Goal: Transaction & Acquisition: Book appointment/travel/reservation

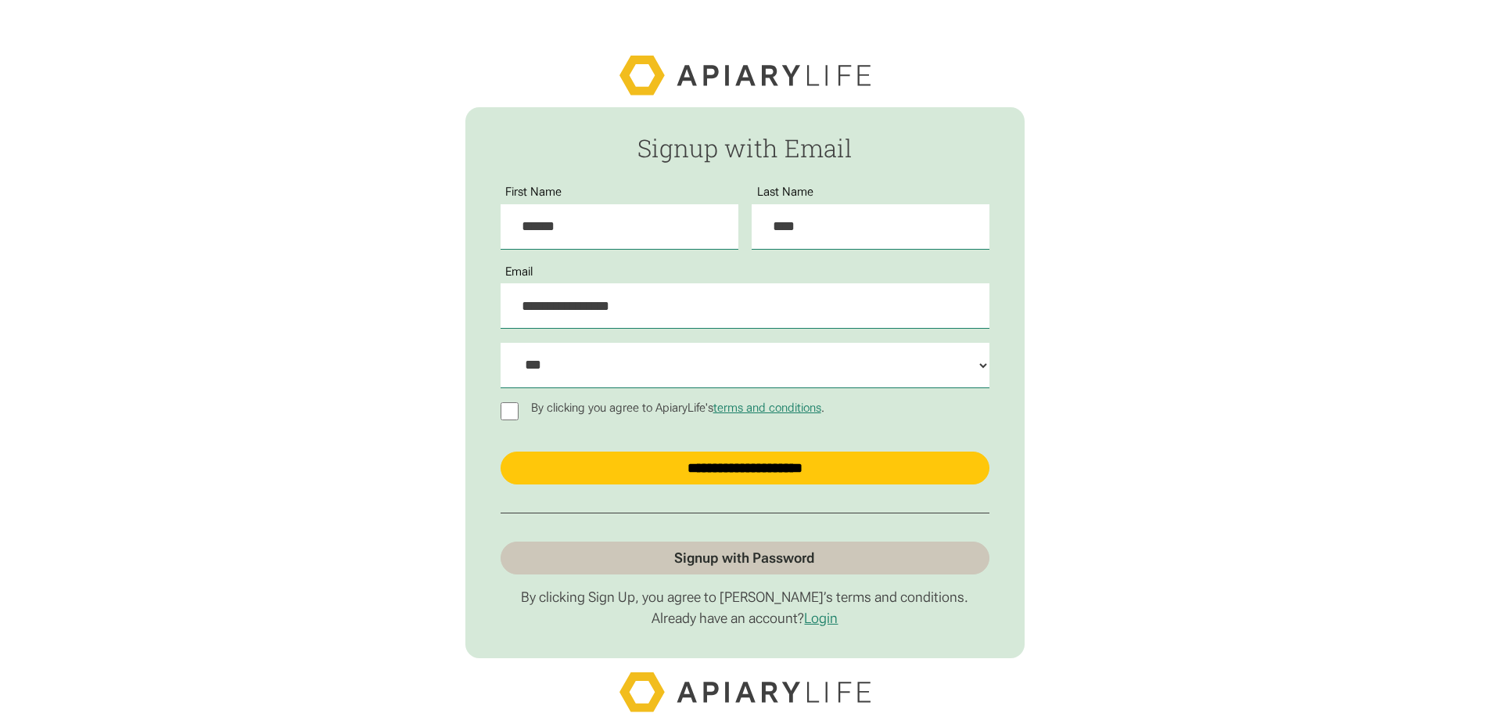
select select "***"
click at [670, 66] on icon at bounding box center [746, 76] width 252 height 40
click at [711, 82] on icon at bounding box center [746, 76] width 252 height 40
click at [720, 68] on icon at bounding box center [746, 76] width 252 height 40
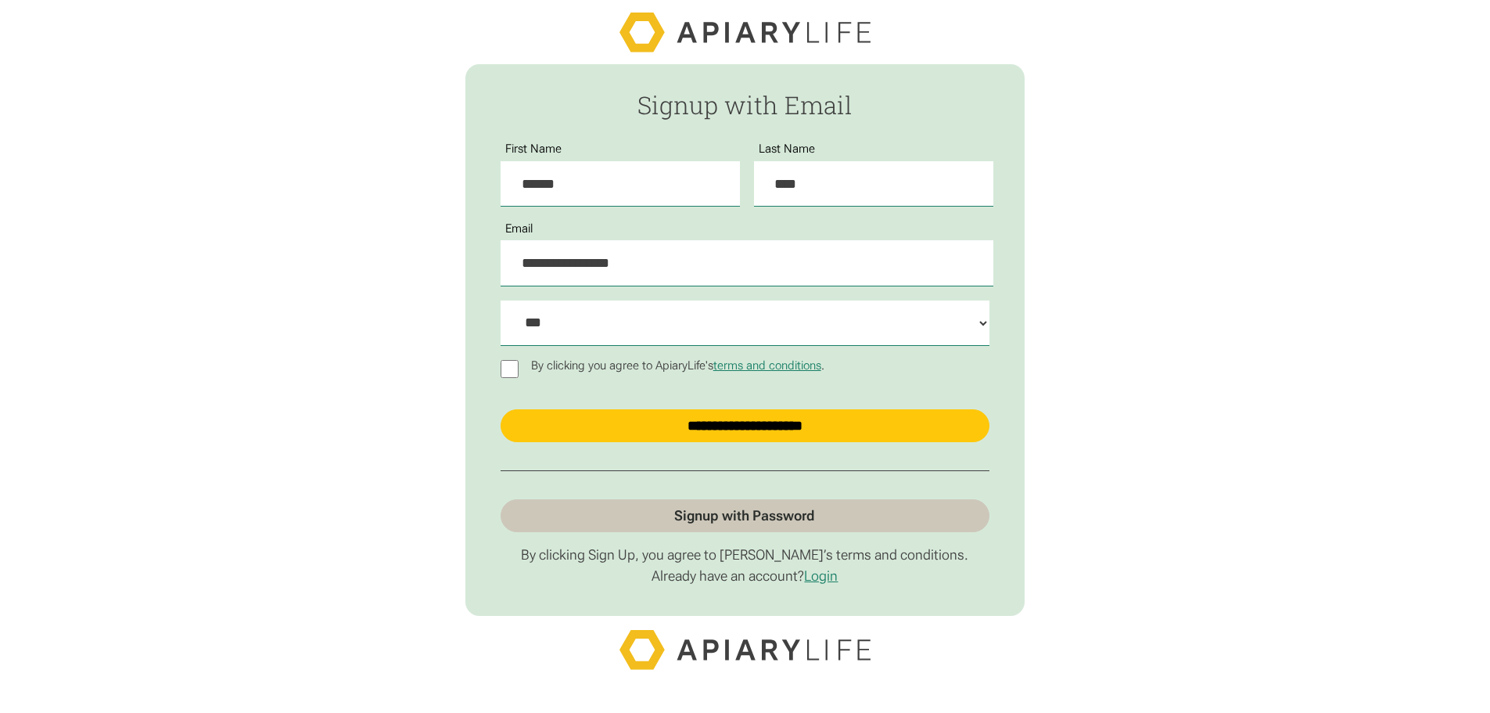
scroll to position [65, 0]
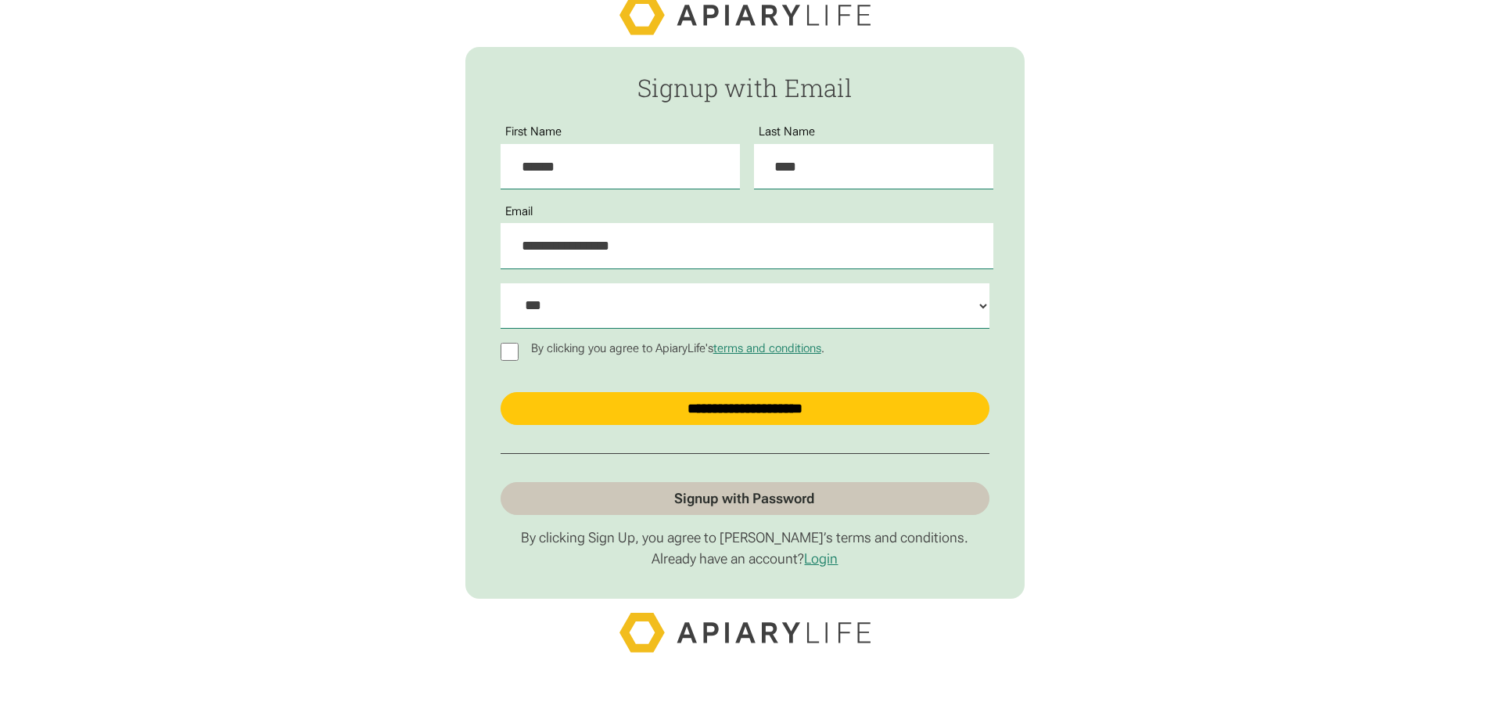
click at [713, 641] on icon at bounding box center [746, 632] width 252 height 40
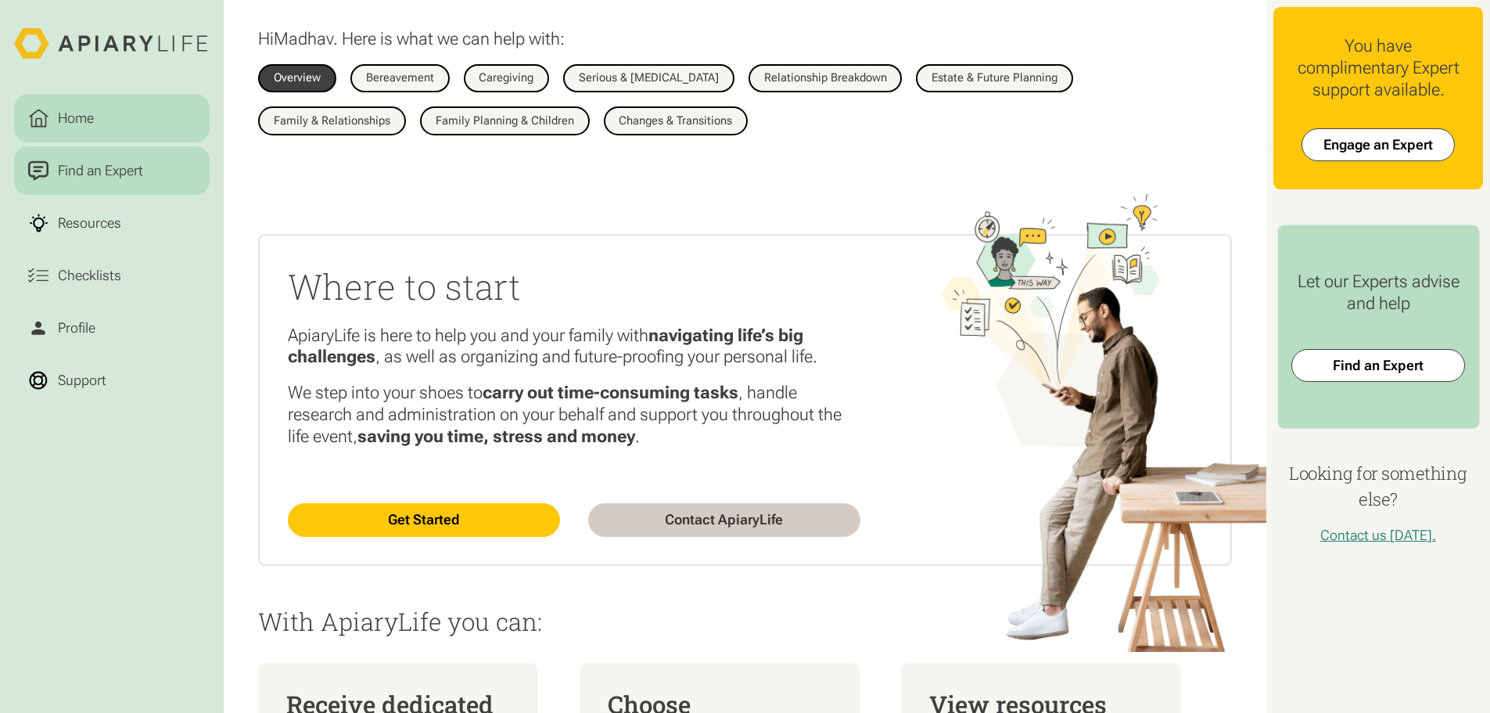
click at [85, 171] on div "Find an Expert" at bounding box center [100, 170] width 92 height 21
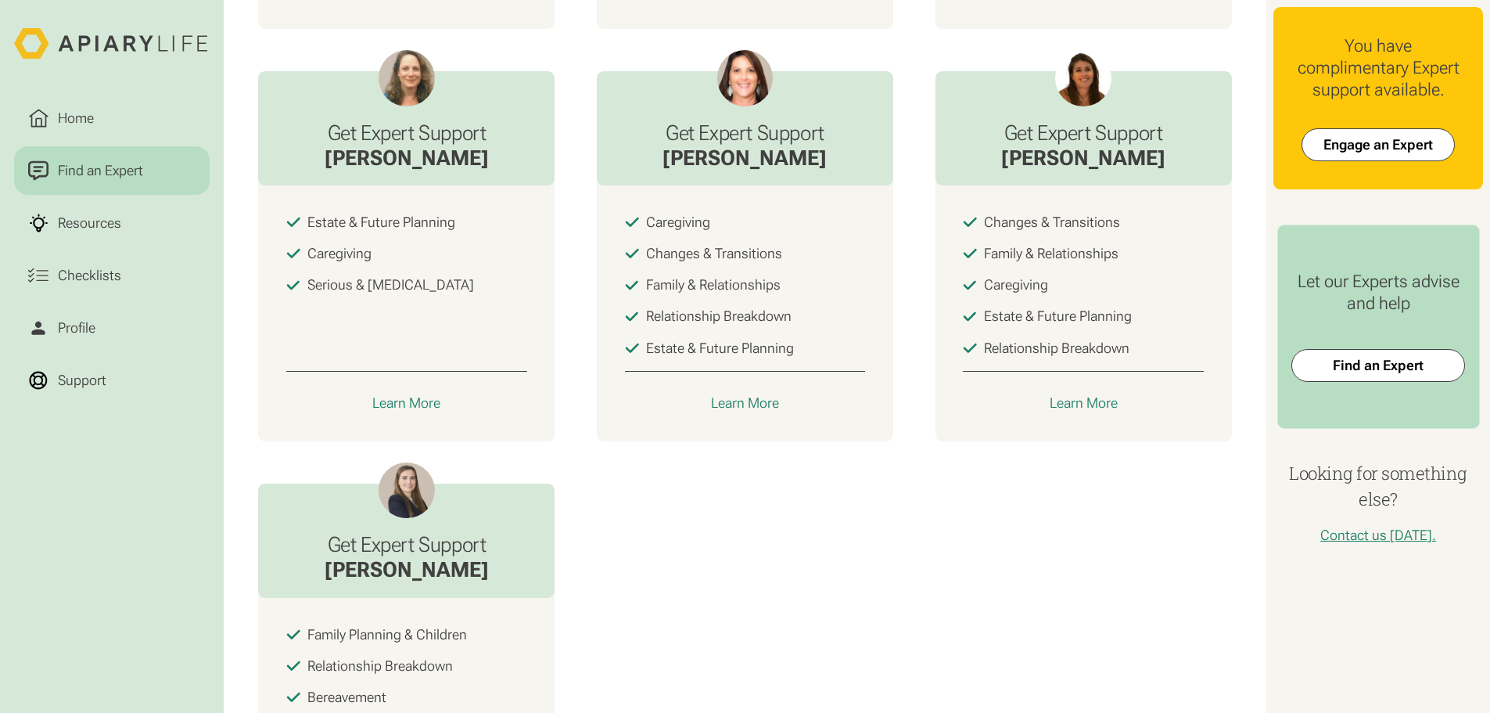
scroll to position [1193, 0]
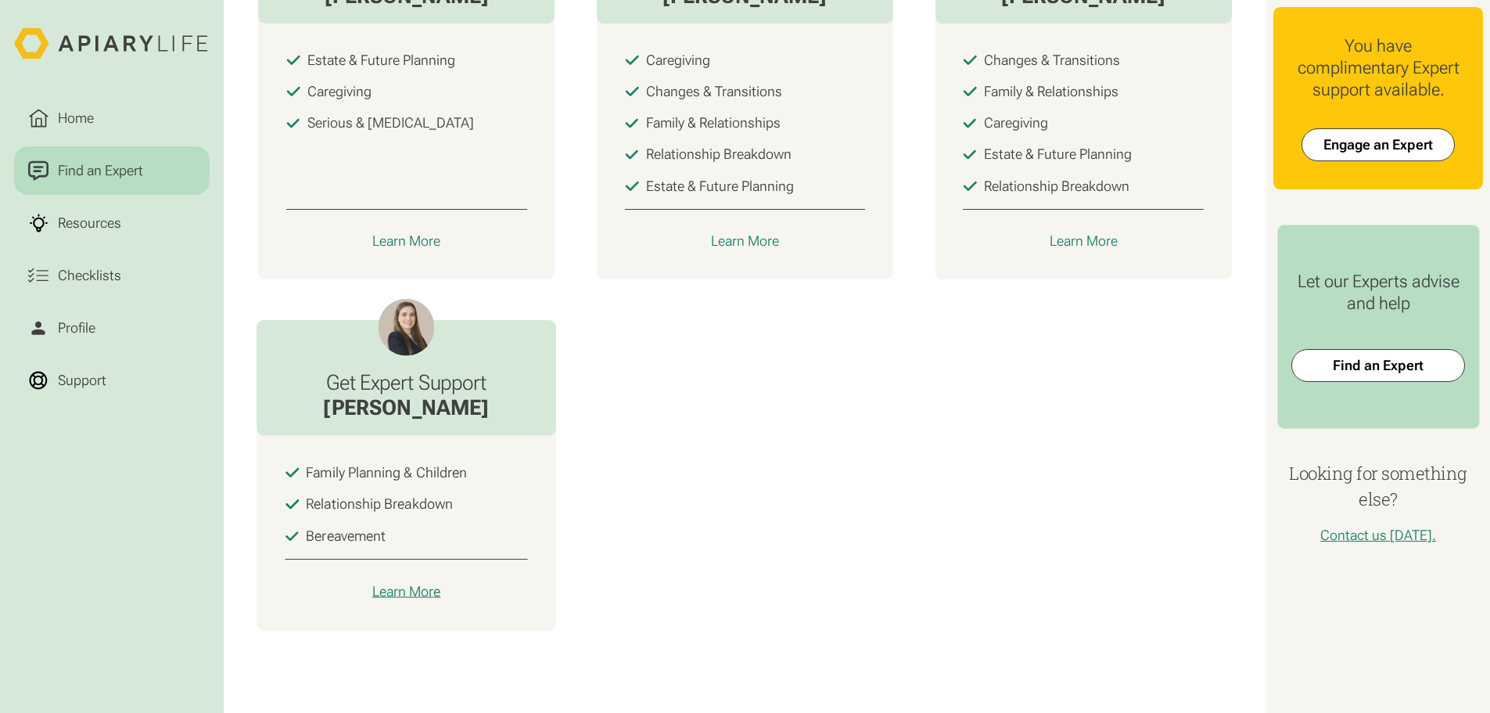
click at [409, 580] on link "Learn More" at bounding box center [407, 590] width 243 height 21
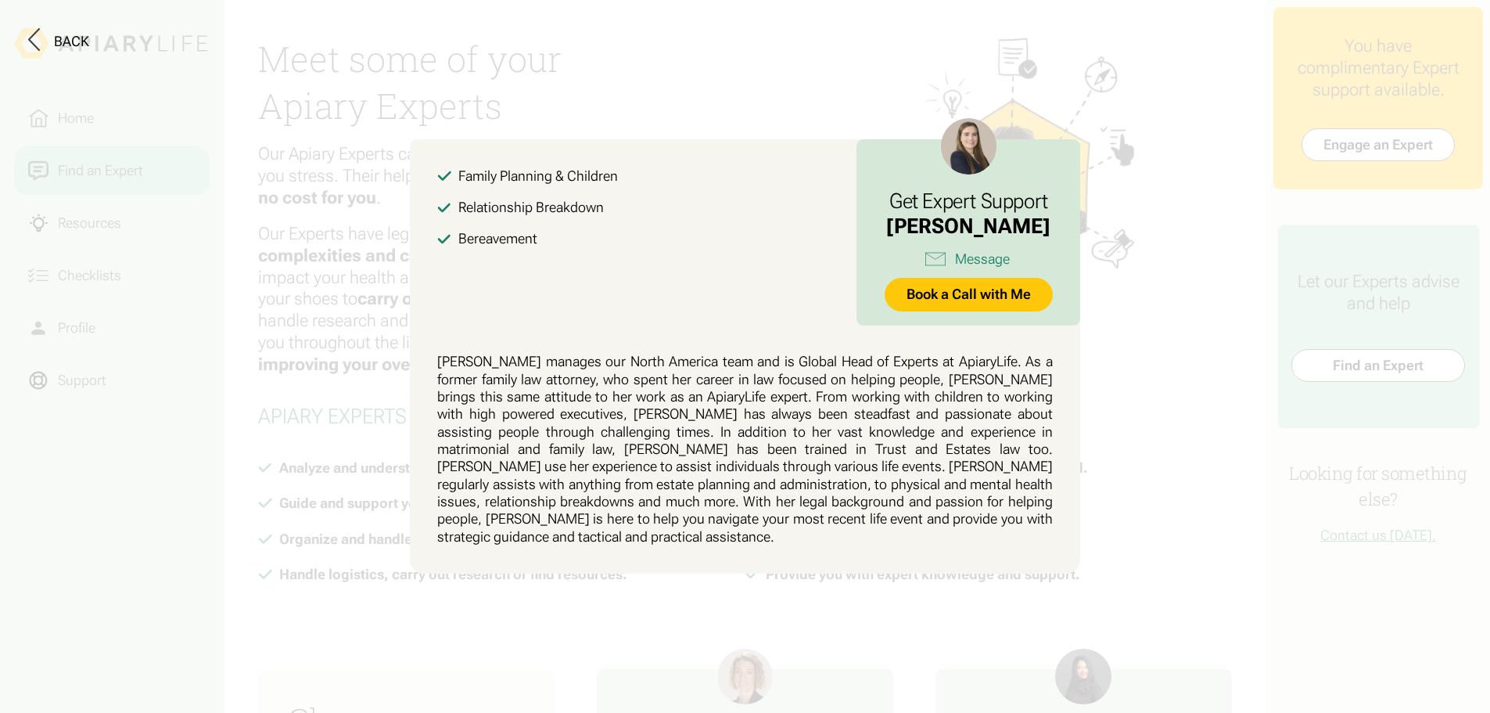
scroll to position [0, 0]
click at [173, 499] on button at bounding box center [745, 356] width 1490 height 713
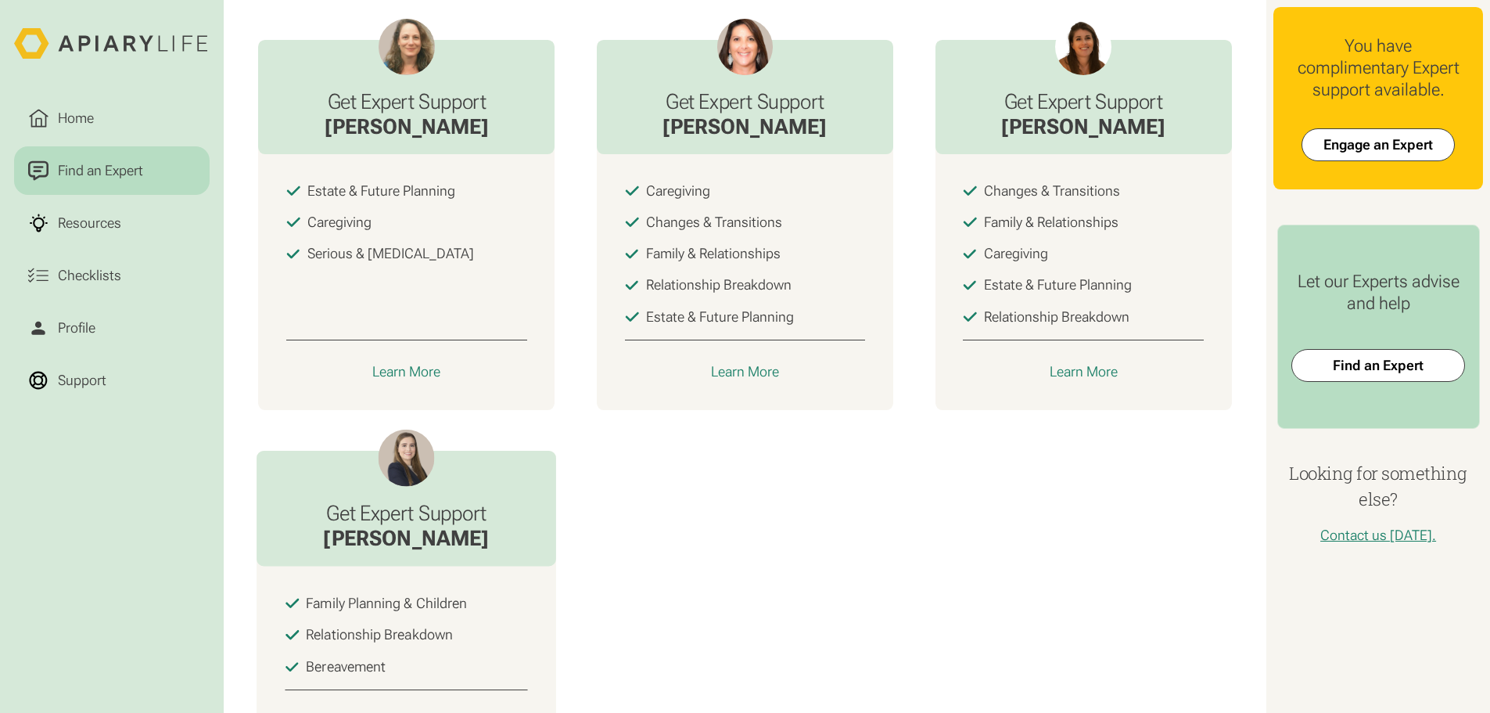
scroll to position [1036, 0]
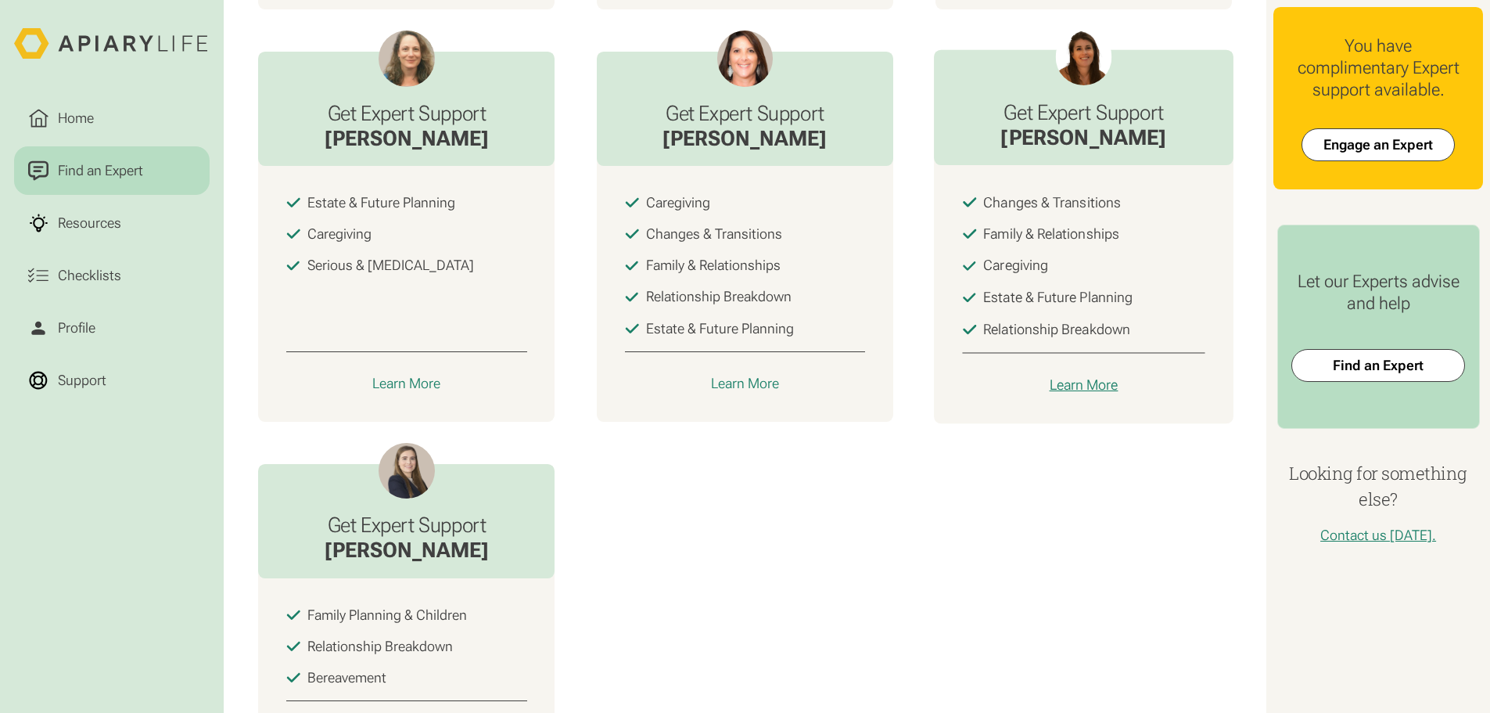
click at [1077, 393] on div "Learn More" at bounding box center [1083, 385] width 69 height 18
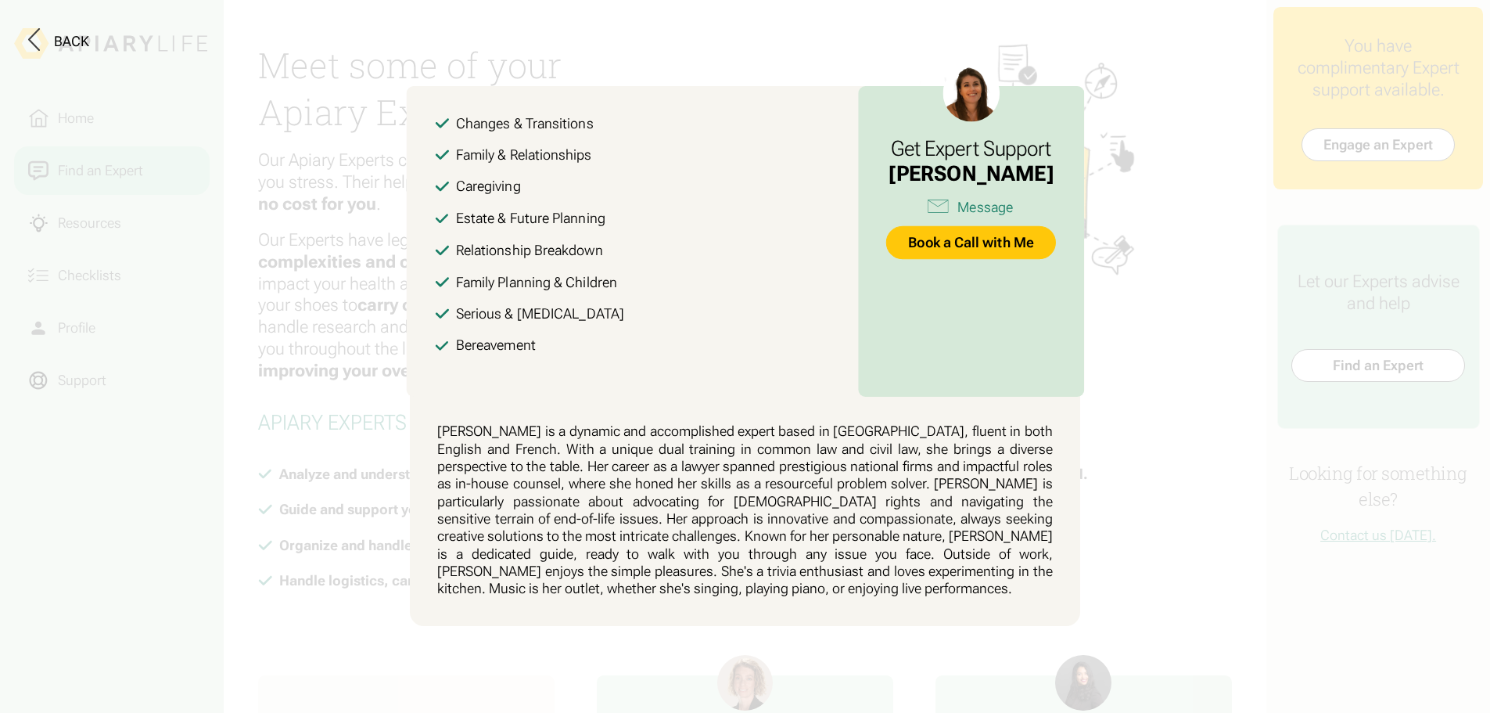
scroll to position [0, 0]
click at [190, 600] on button at bounding box center [745, 356] width 1490 height 713
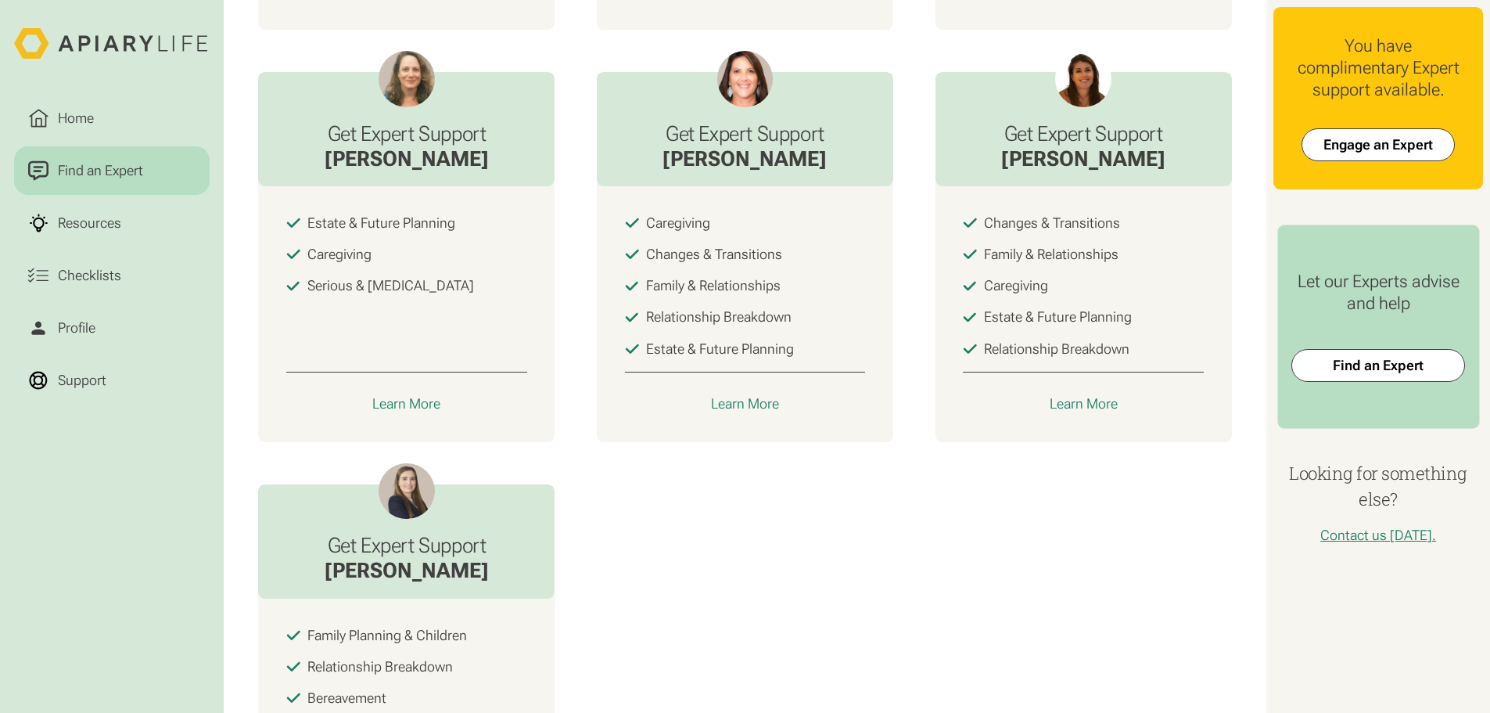
scroll to position [1017, 0]
click at [755, 414] on div "Learn More" at bounding box center [745, 405] width 69 height 18
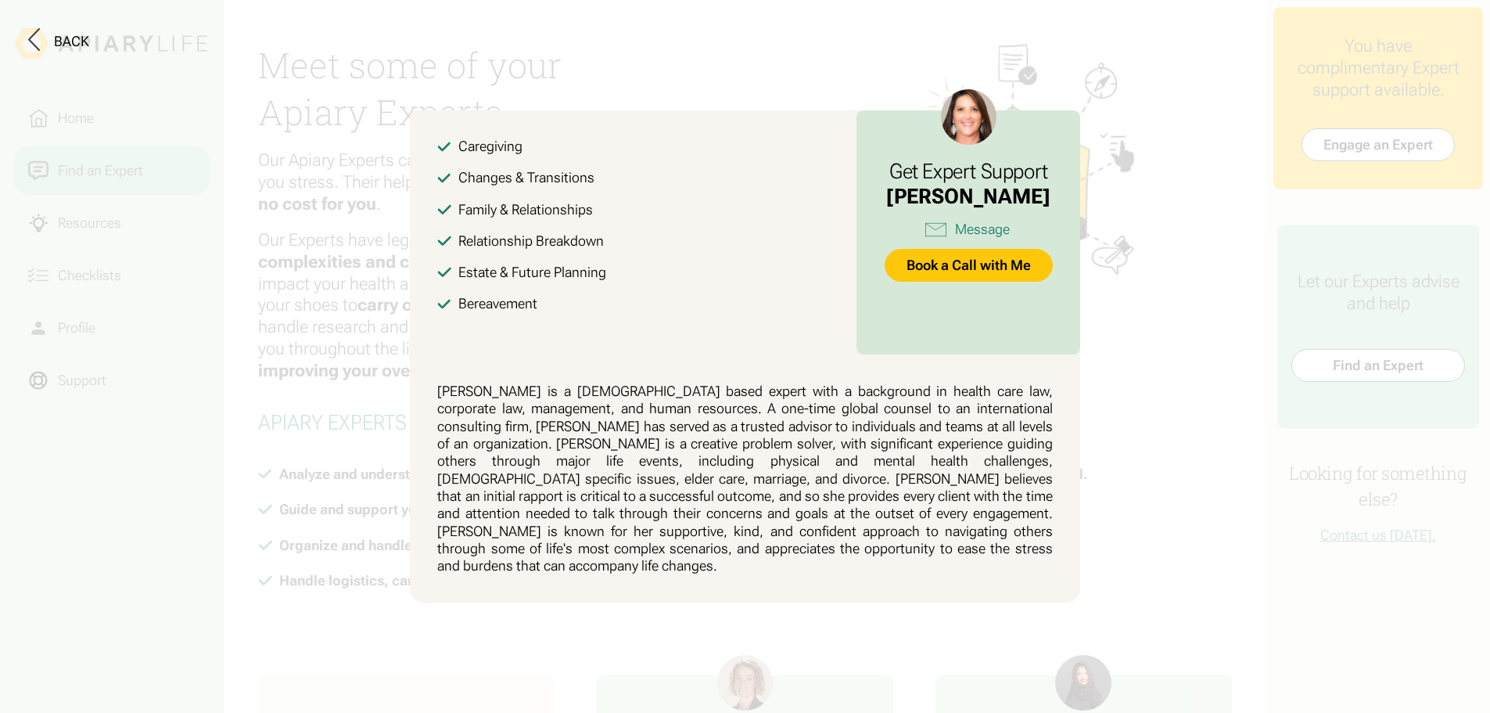
scroll to position [0, 0]
click at [160, 535] on button at bounding box center [745, 356] width 1490 height 713
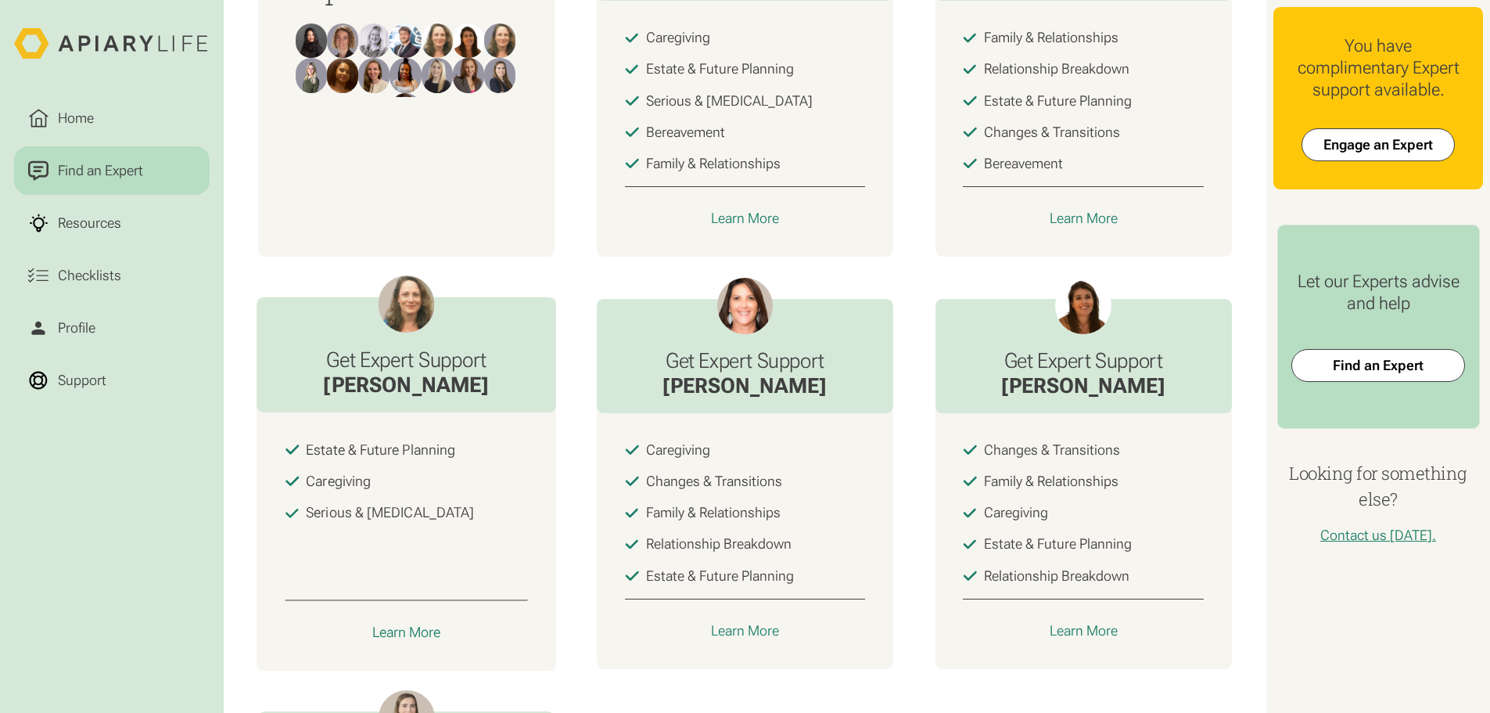
scroll to position [860, 0]
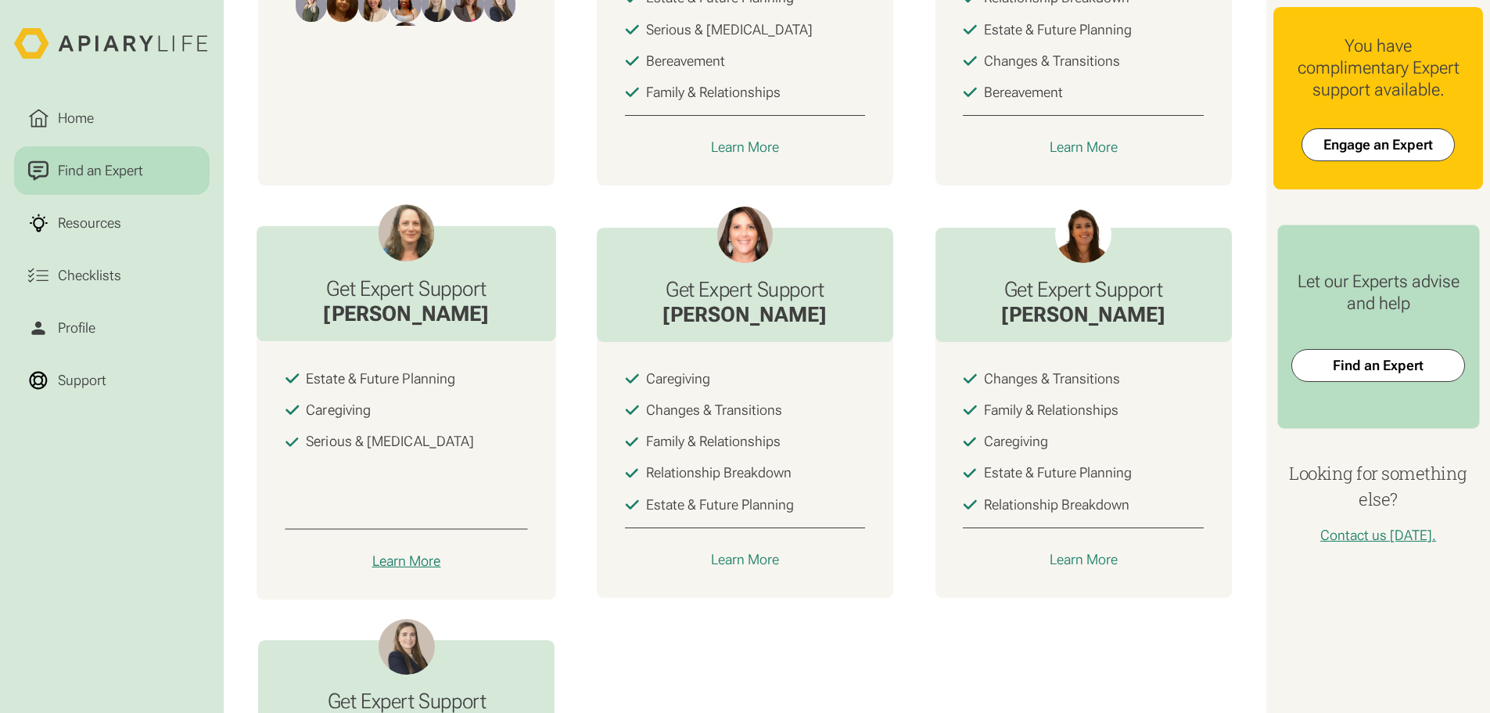
click at [395, 570] on div "Learn More" at bounding box center [406, 561] width 69 height 18
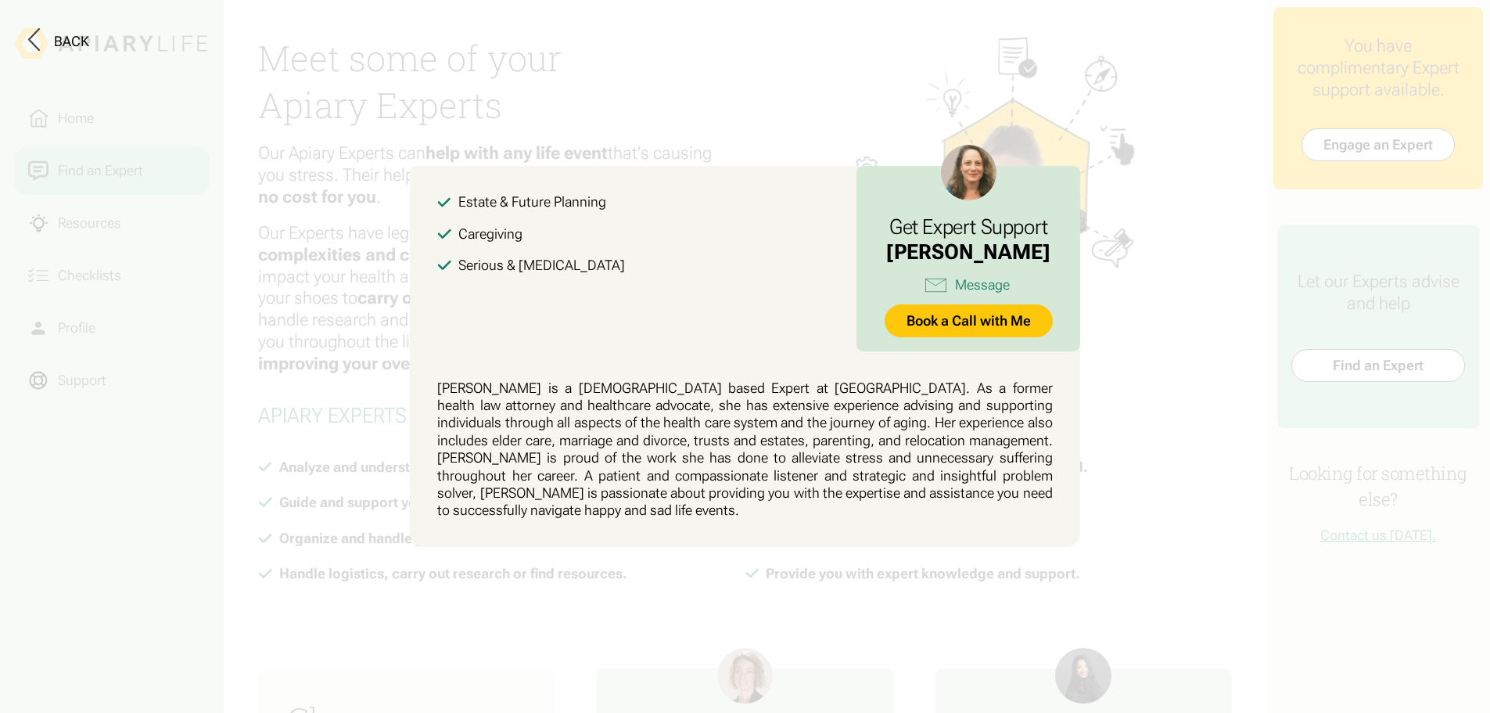
scroll to position [0, 0]
click at [169, 540] on button at bounding box center [745, 356] width 1490 height 713
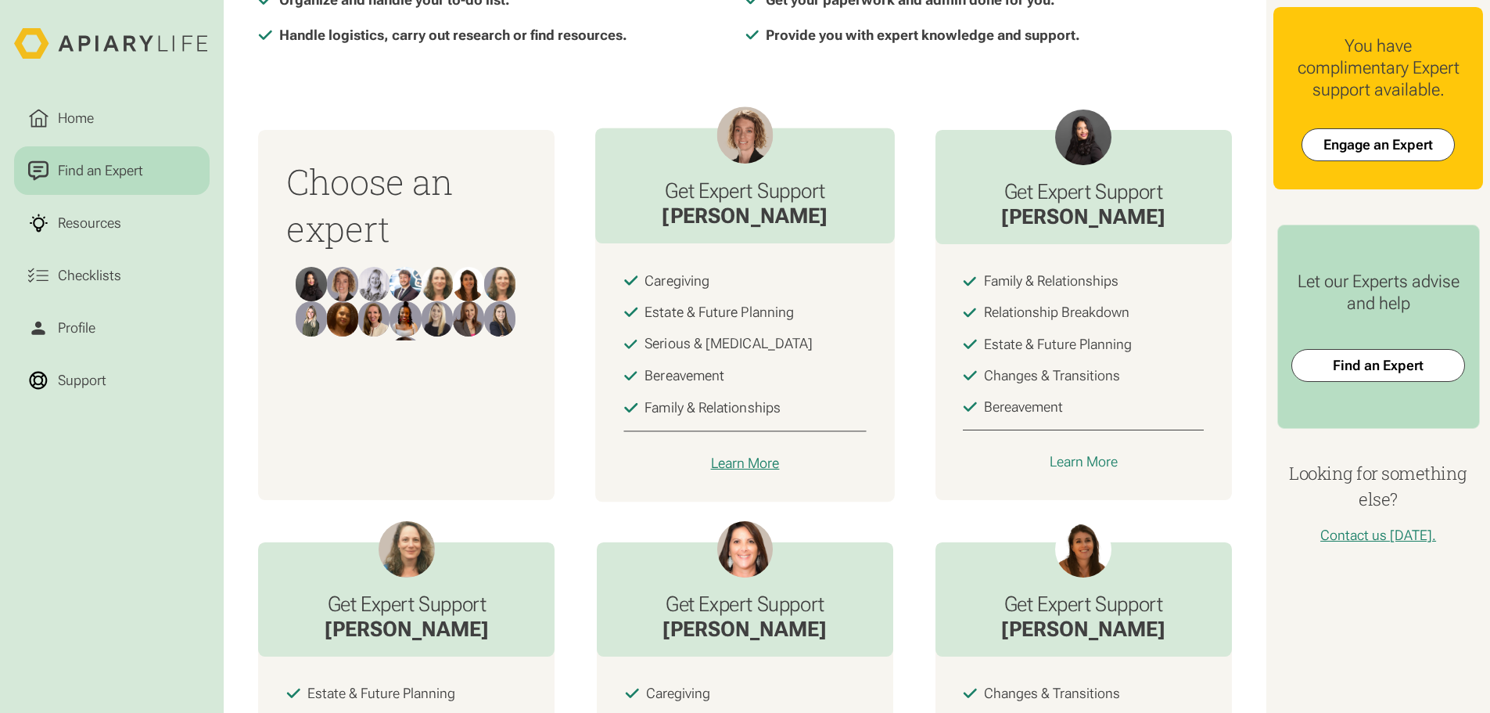
scroll to position [548, 0]
click at [1069, 471] on div "Learn More" at bounding box center [1083, 462] width 69 height 18
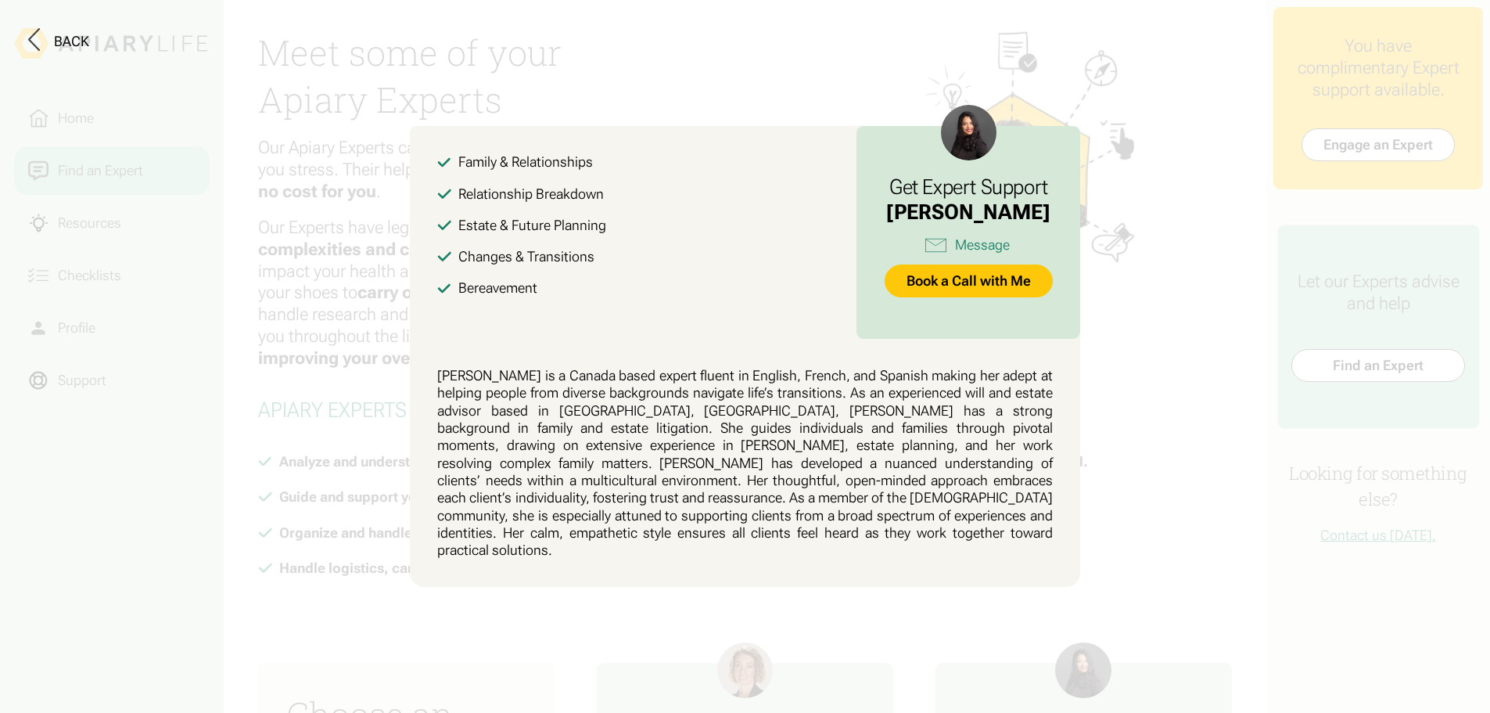
scroll to position [0, 0]
click at [235, 513] on button at bounding box center [745, 356] width 1490 height 713
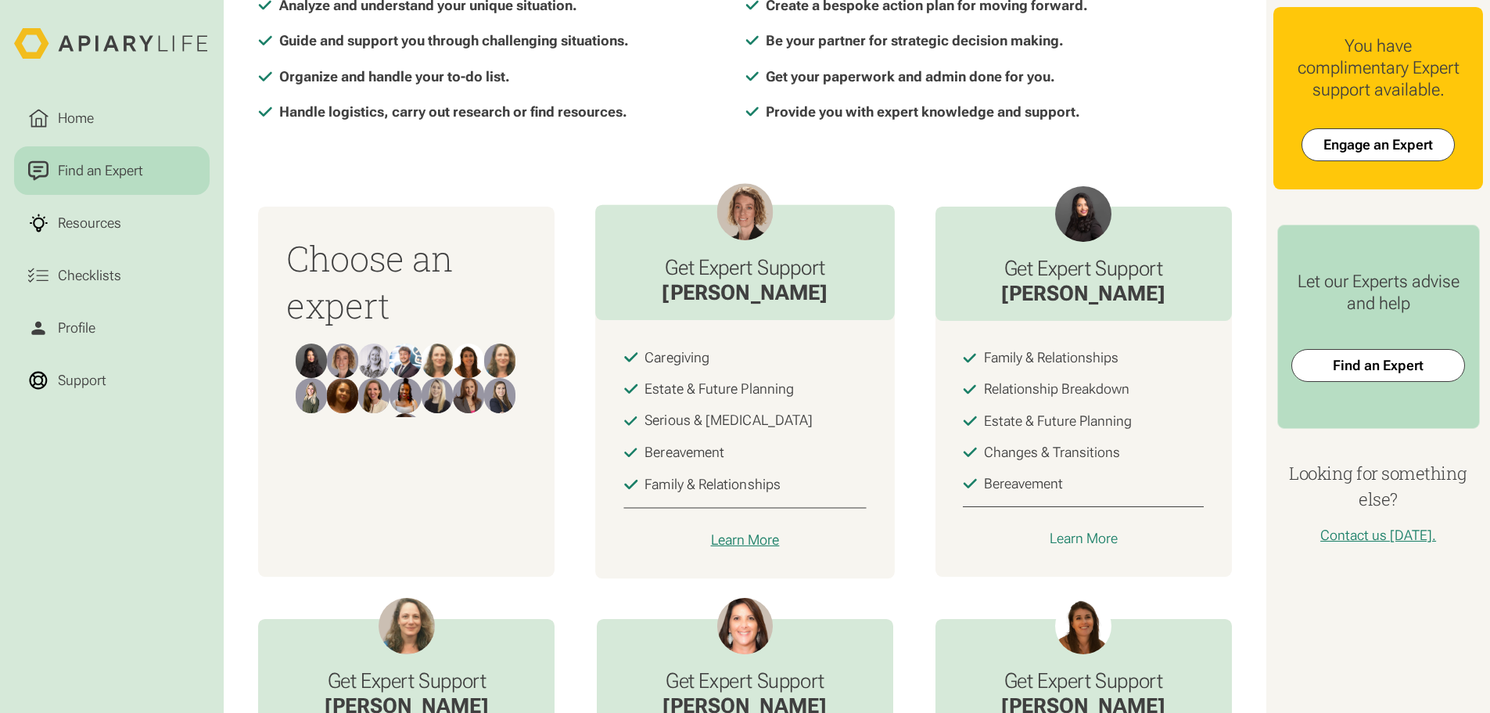
click at [731, 545] on div "Learn More" at bounding box center [745, 540] width 69 height 18
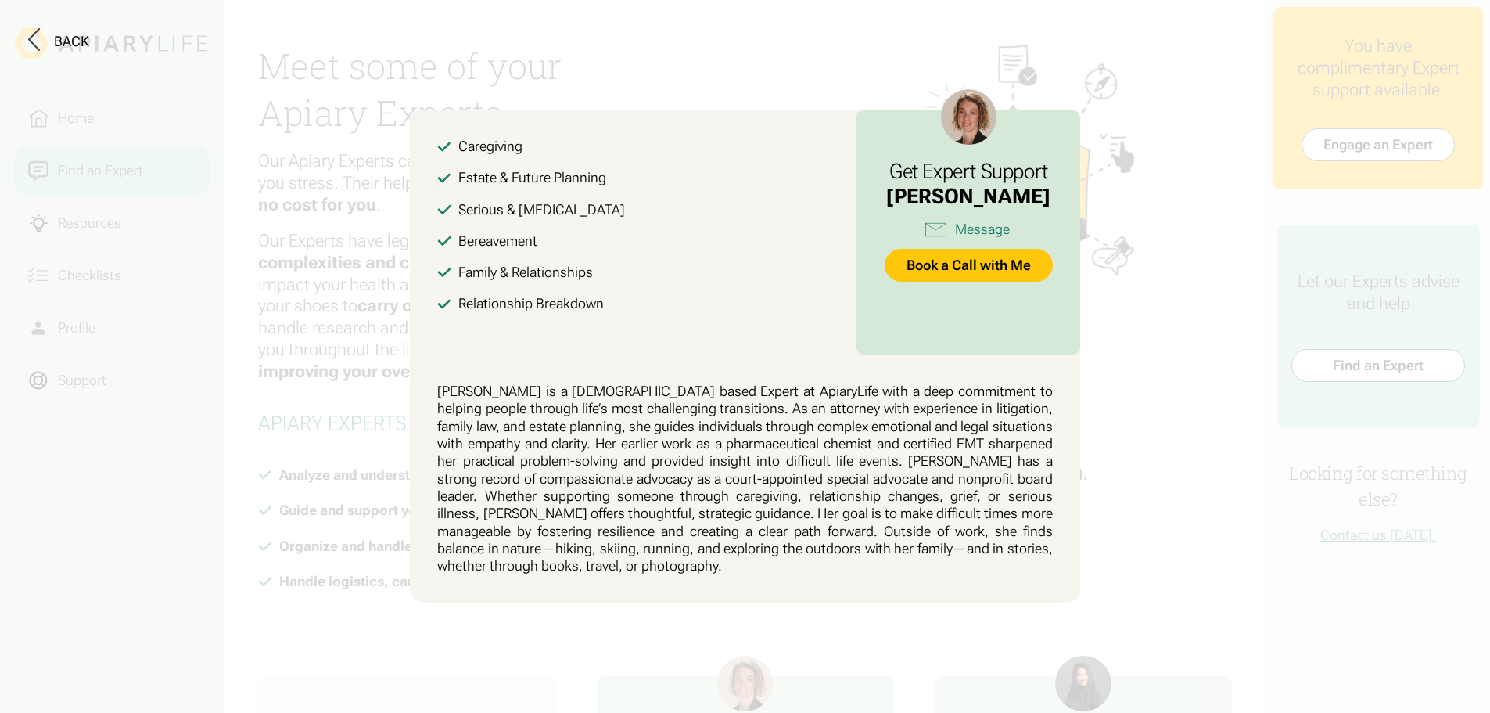
click at [224, 523] on button at bounding box center [745, 356] width 1490 height 713
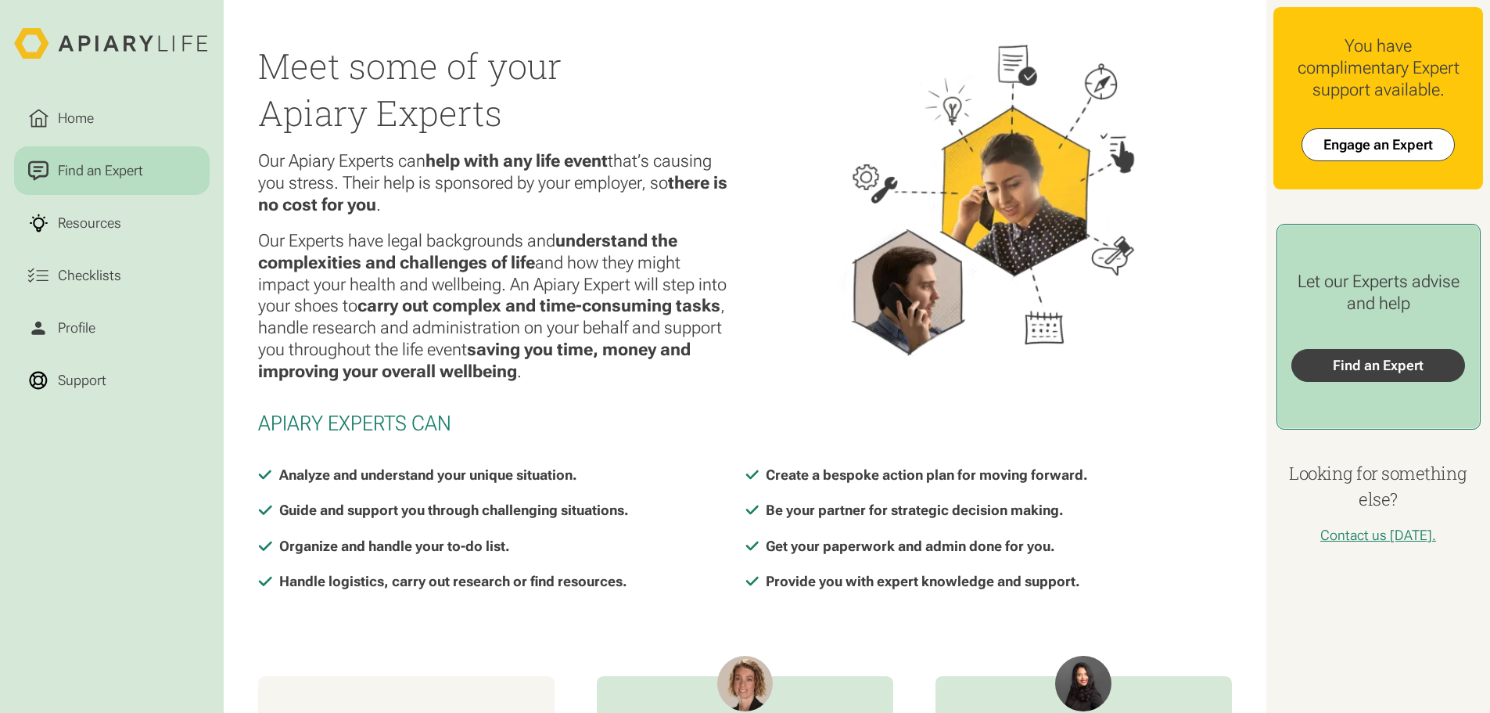
click at [1367, 375] on link "Find an Expert" at bounding box center [1377, 365] width 173 height 33
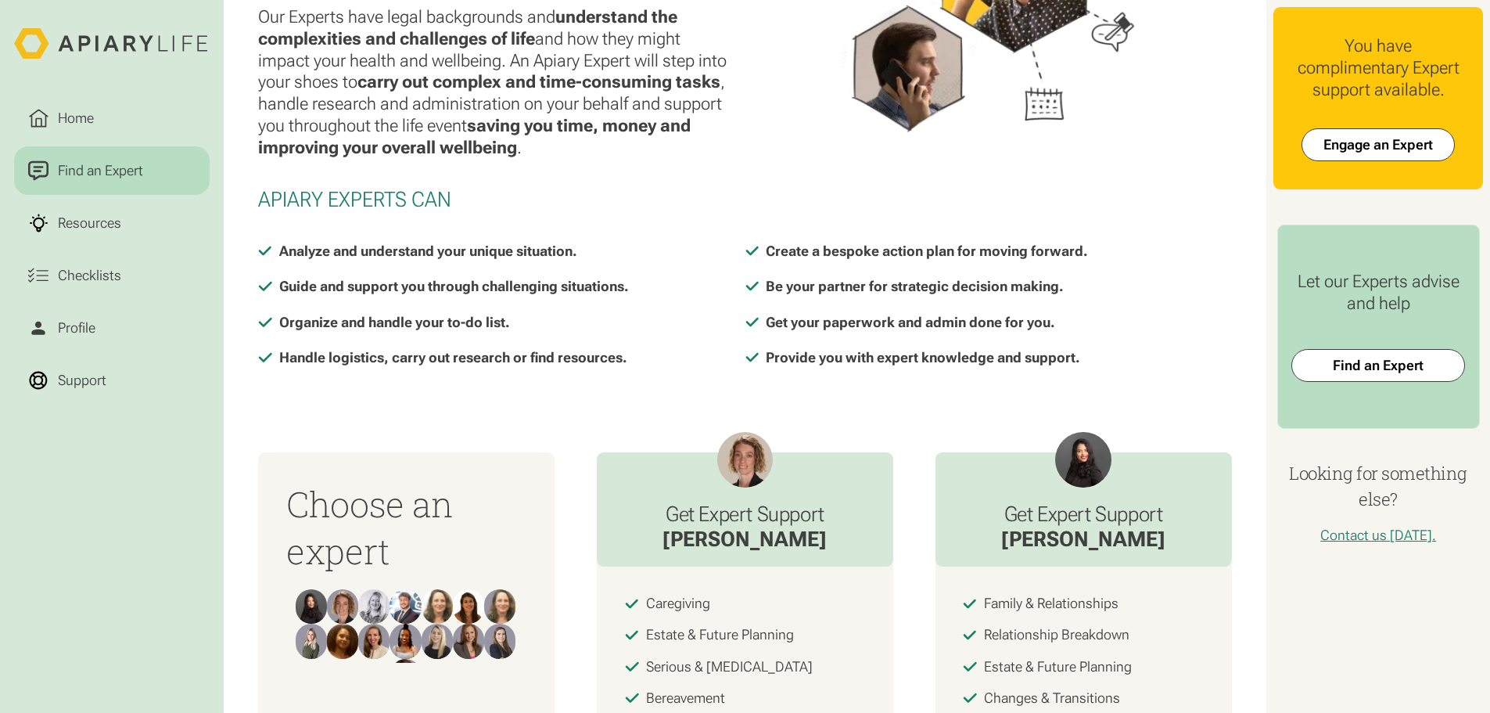
scroll to position [313, 0]
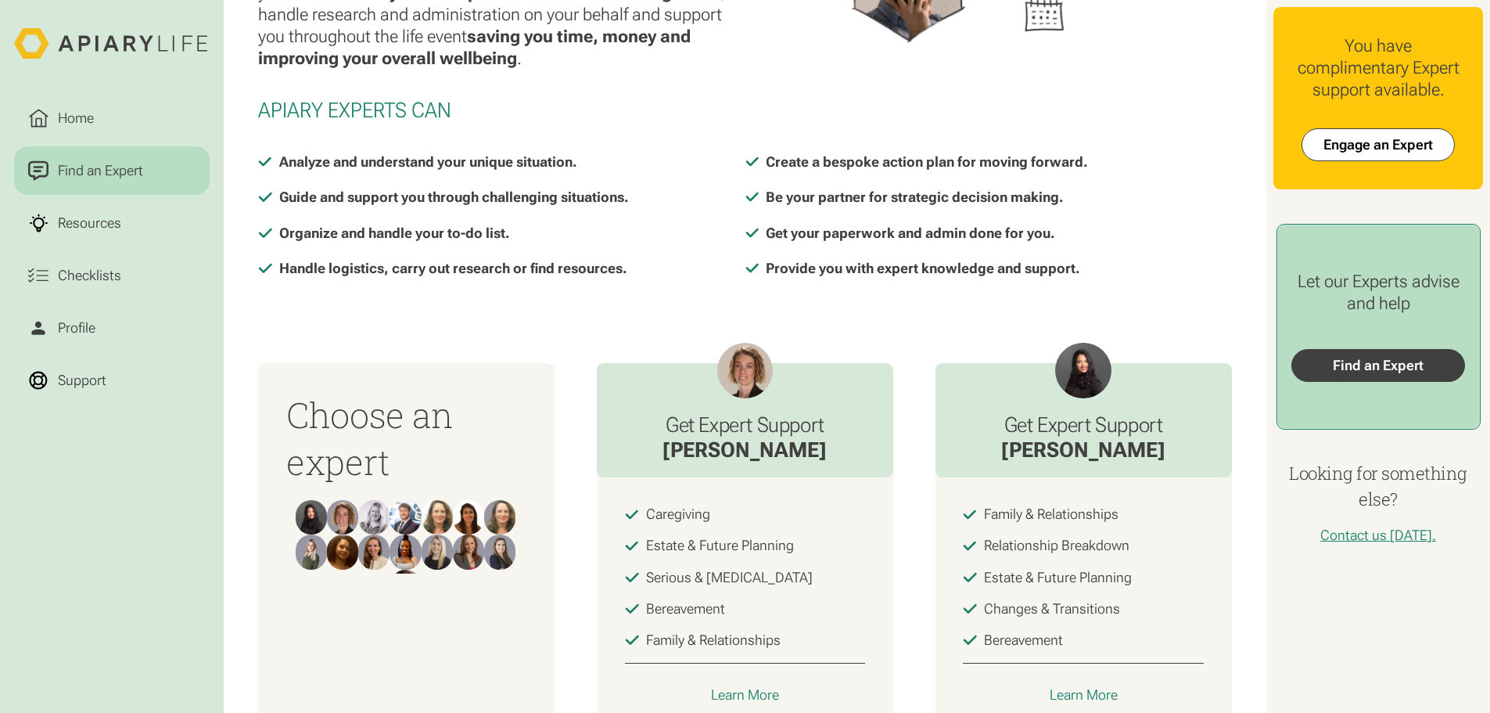
click at [1357, 379] on link "Find an Expert" at bounding box center [1377, 365] width 173 height 33
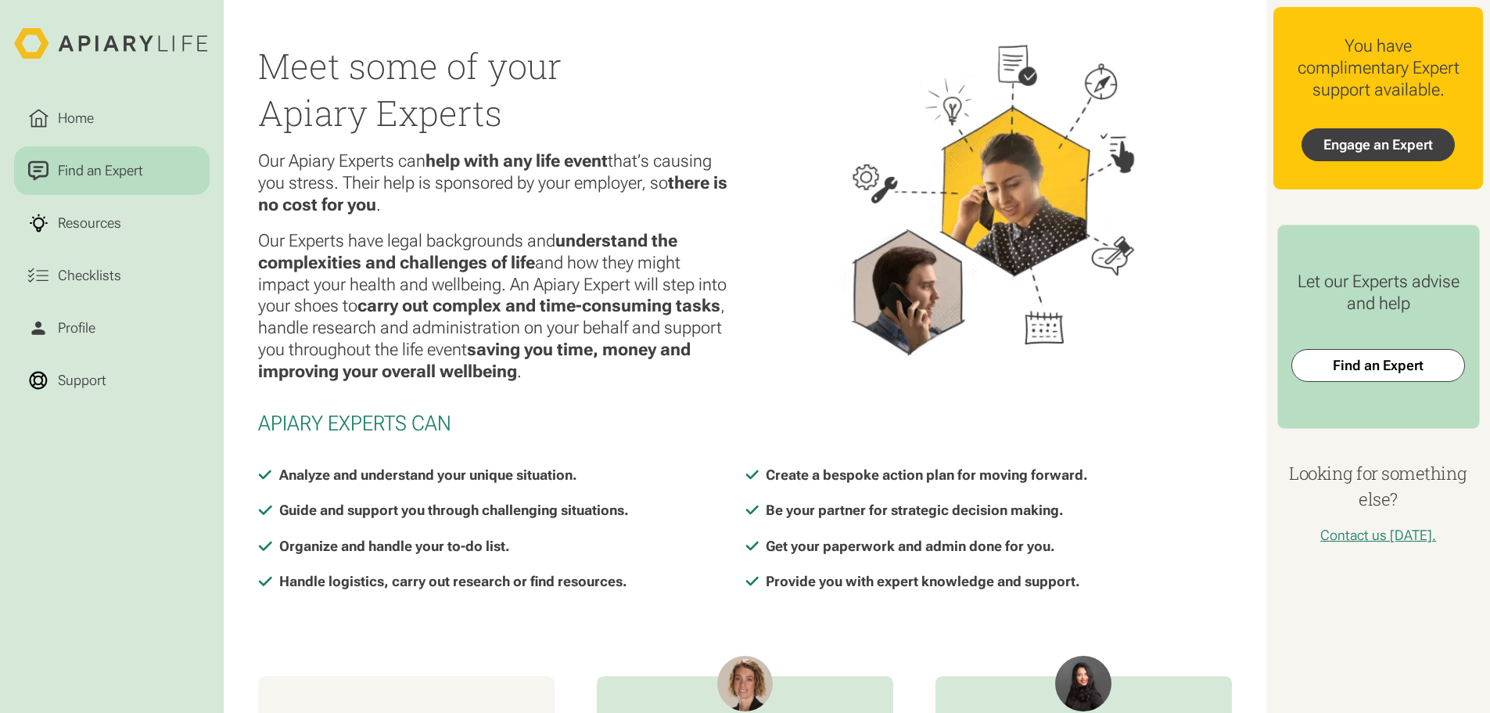
click at [1370, 143] on link "Engage an Expert" at bounding box center [1378, 144] width 153 height 33
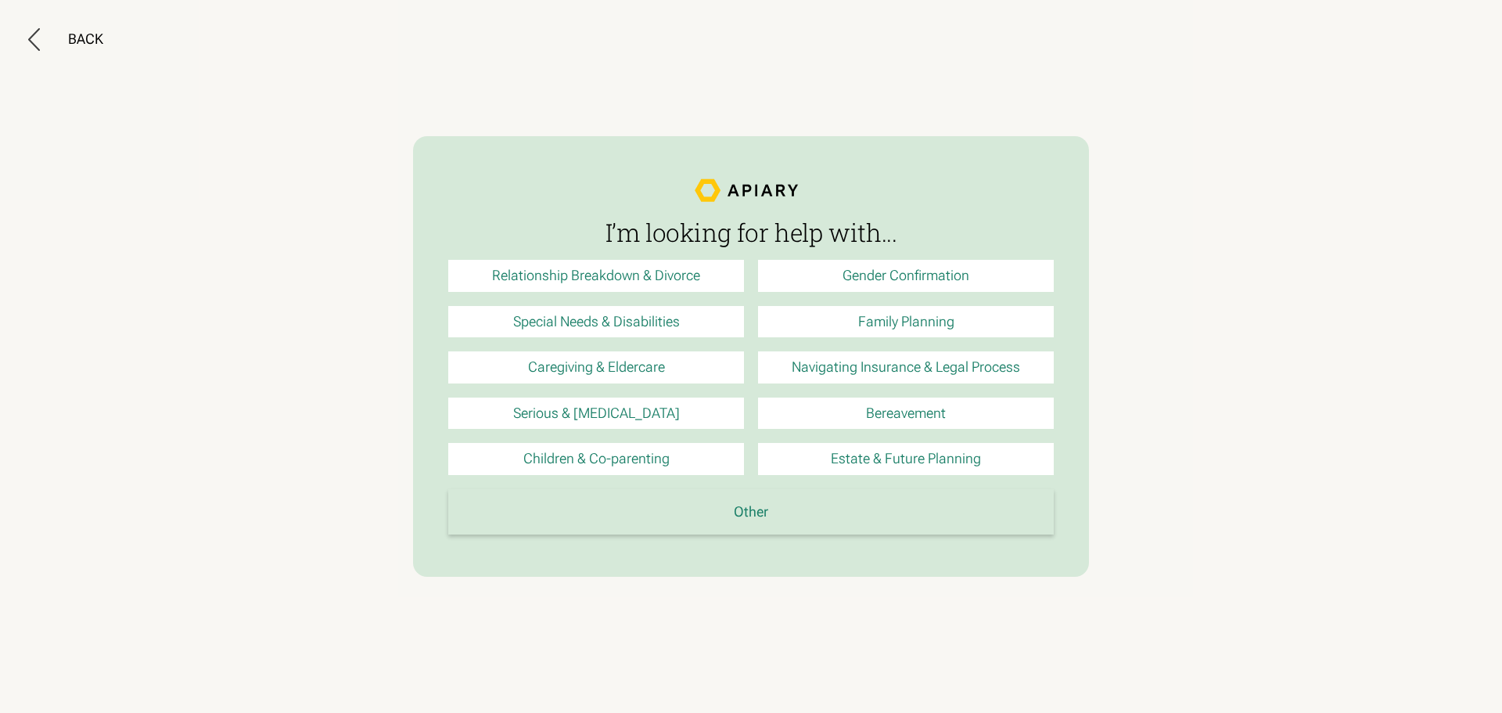
click at [684, 500] on link "Other" at bounding box center [750, 512] width 605 height 46
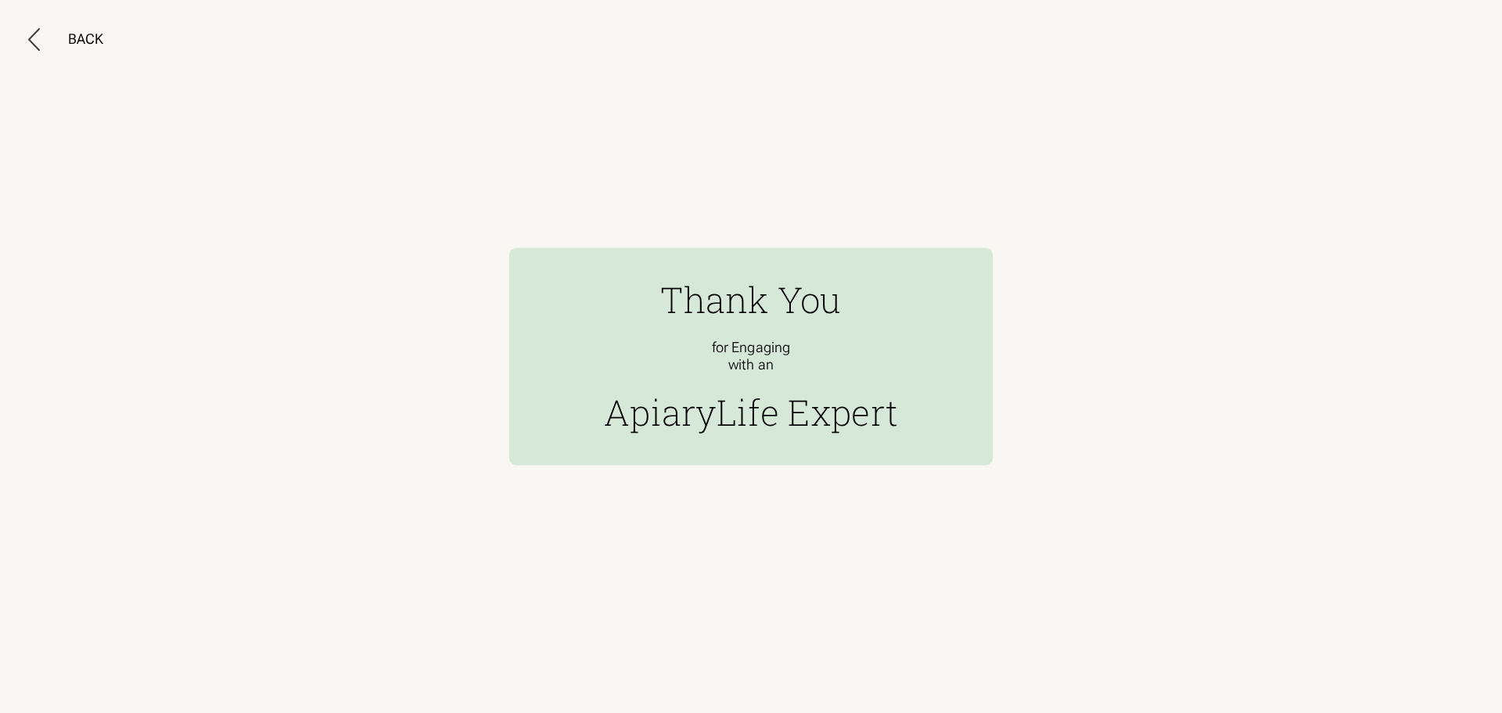
click at [681, 262] on div "Thank You for Engaging with an ApiaryLife Expert" at bounding box center [750, 356] width 483 height 217
click at [717, 357] on div "for Engaging with an" at bounding box center [751, 356] width 78 height 35
click at [753, 440] on div "Thank You for Engaging with an ApiaryLife Expert" at bounding box center [750, 356] width 483 height 217
